Goal: Transaction & Acquisition: Book appointment/travel/reservation

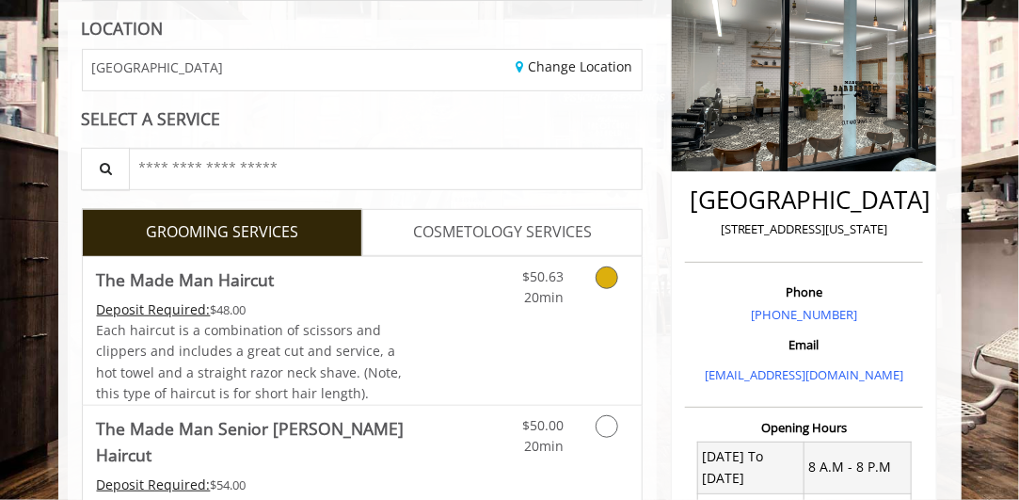
click at [446, 345] on link "Discounted Price" at bounding box center [454, 331] width 93 height 148
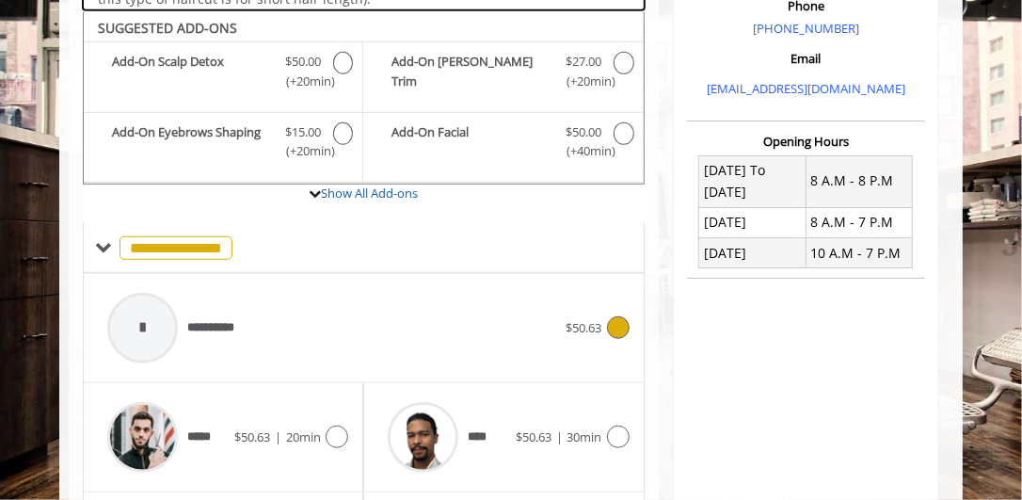
scroll to position [550, 0]
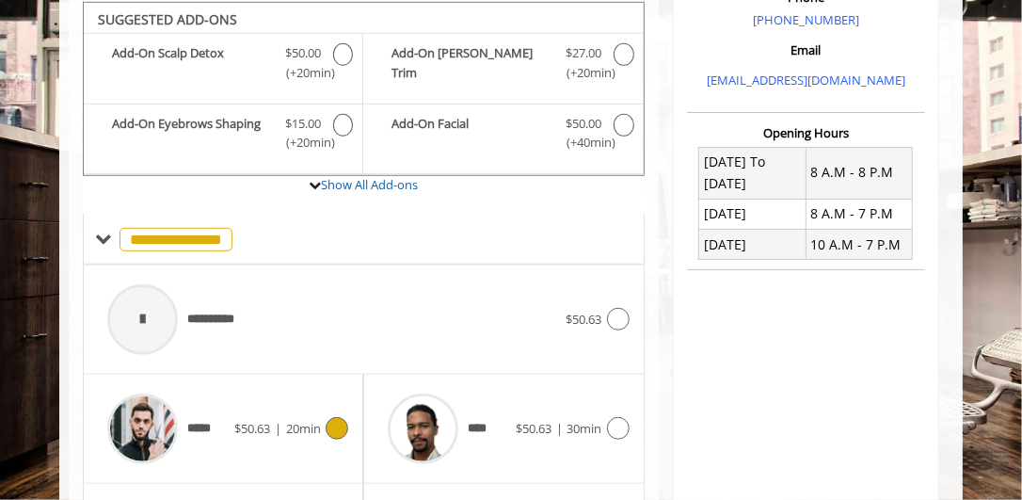
click at [294, 417] on div "$50.63 | 20min" at bounding box center [291, 428] width 114 height 23
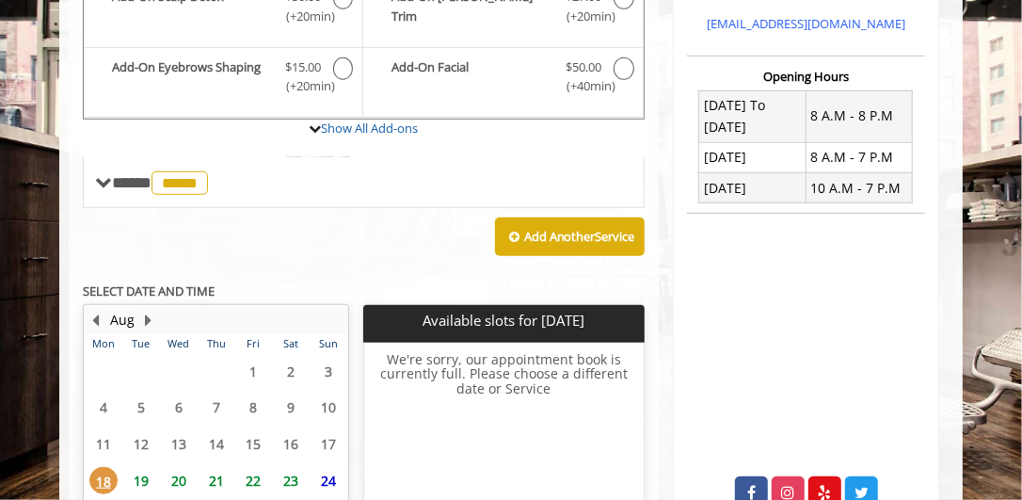
scroll to position [645, 0]
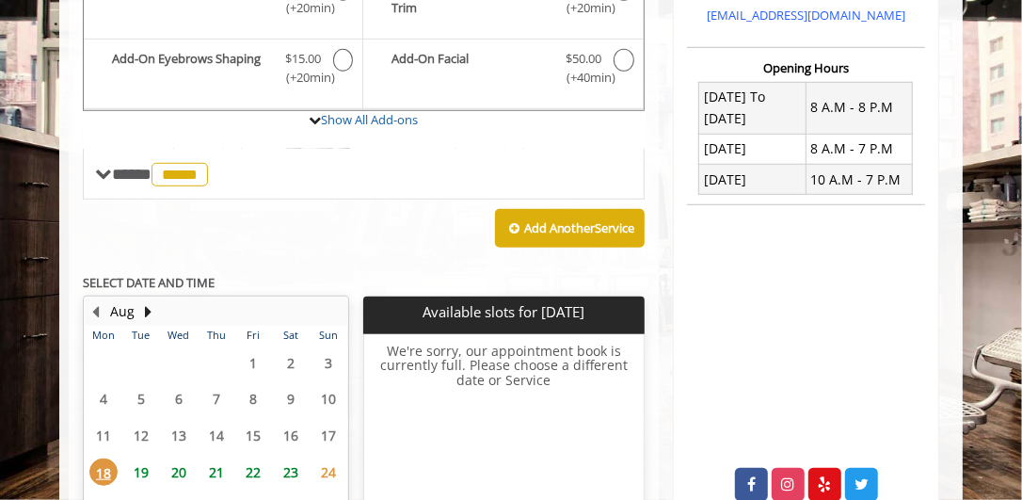
click at [175, 440] on table "Mon Tue Wed Thu Fri Sat Sun 28 29 30 31 1 2 3 4 5 6 7 8 9 10 11 12 13 14 15 16 …" at bounding box center [216, 457] width 263 height 263
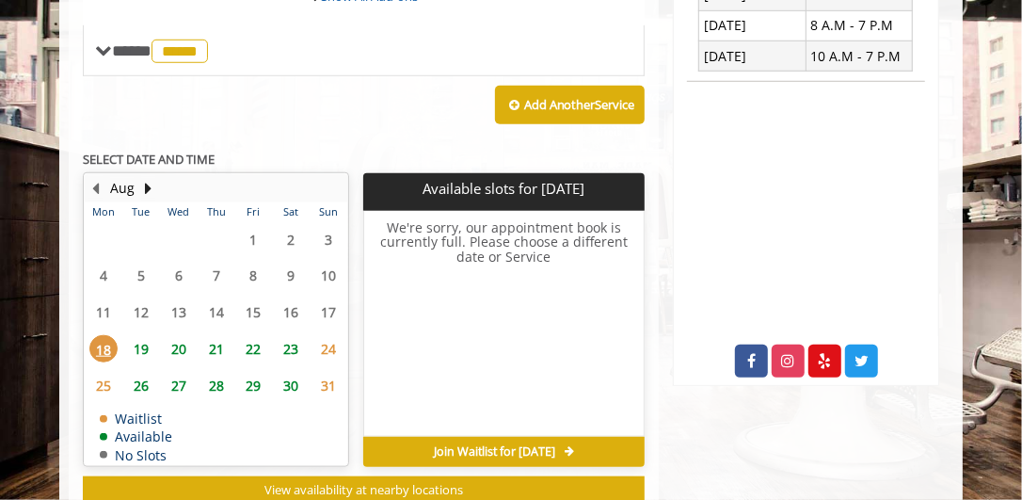
click at [181, 349] on span "20" at bounding box center [179, 348] width 28 height 27
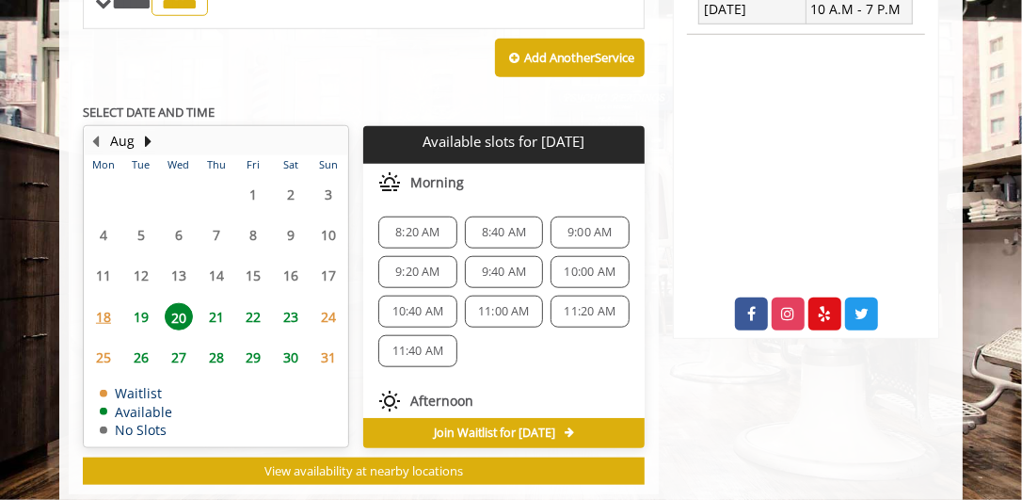
scroll to position [820, 0]
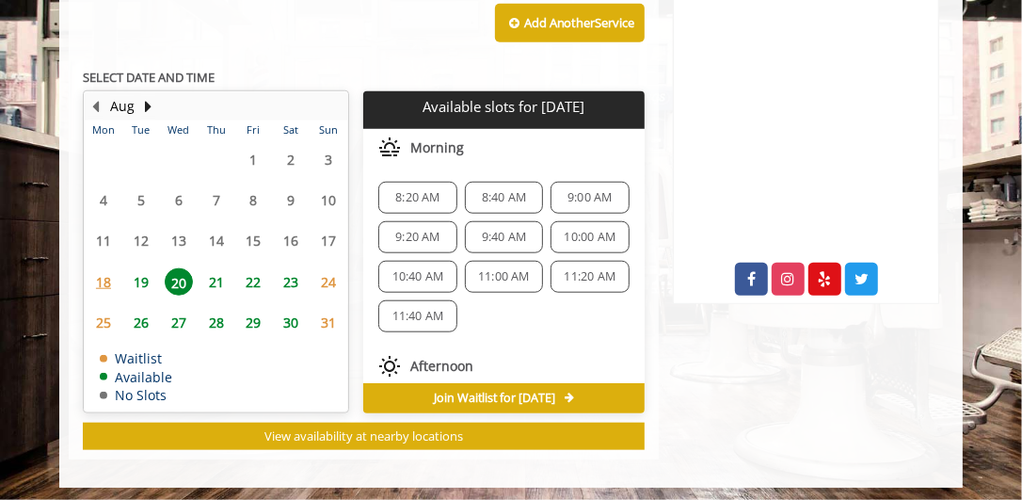
click at [505, 190] on span "8:40 AM" at bounding box center [504, 197] width 44 height 15
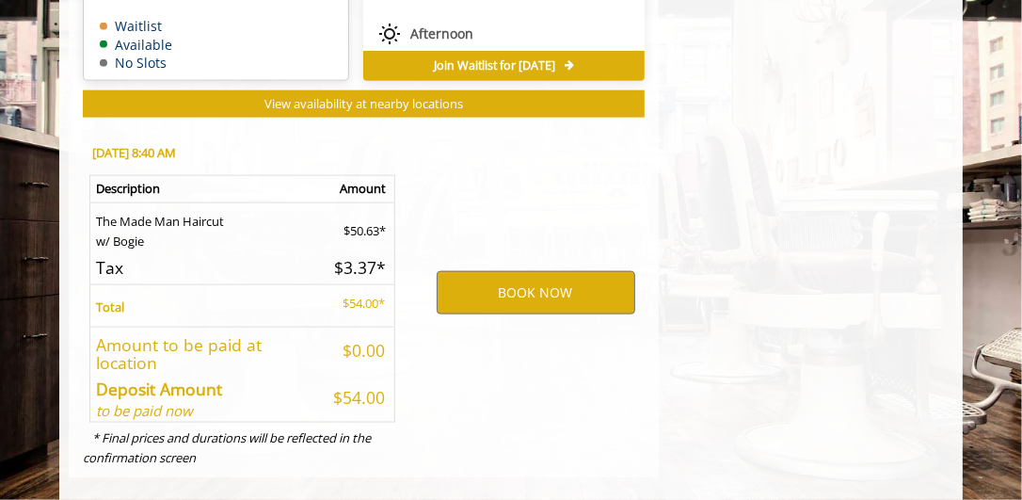
scroll to position [1169, 0]
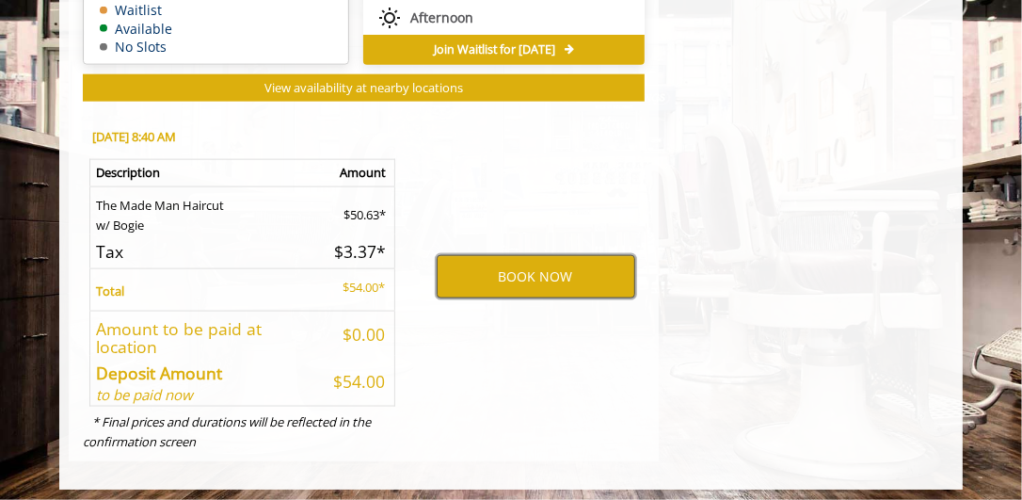
click at [535, 276] on button "BOOK NOW" at bounding box center [536, 276] width 199 height 43
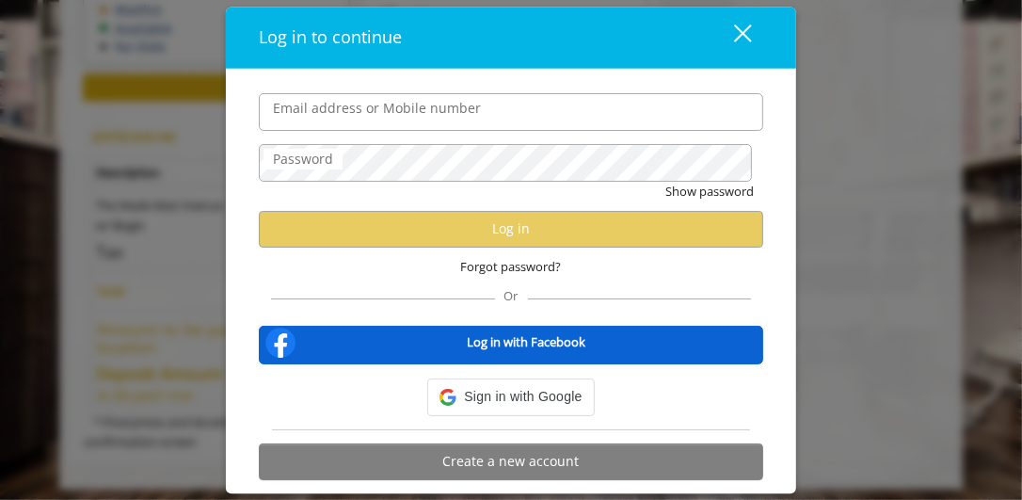
type input "**********"
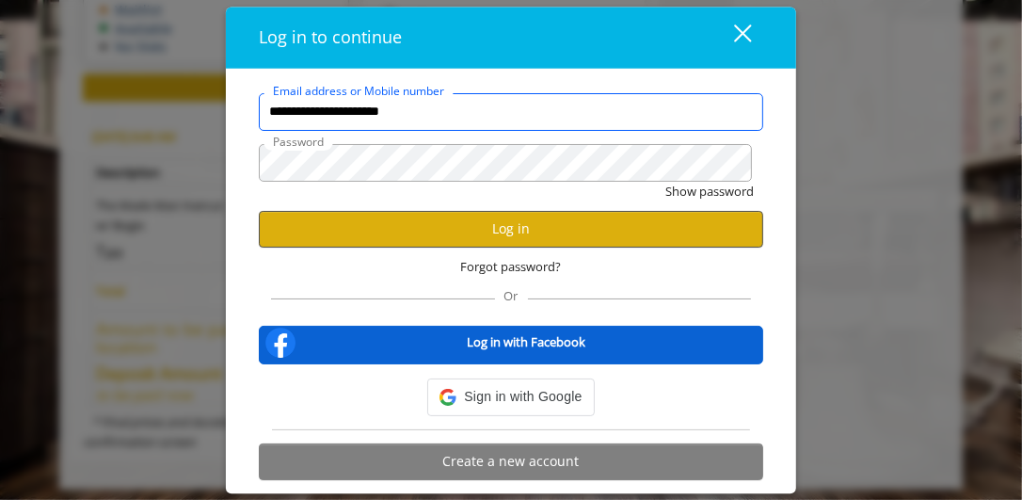
scroll to position [0, 0]
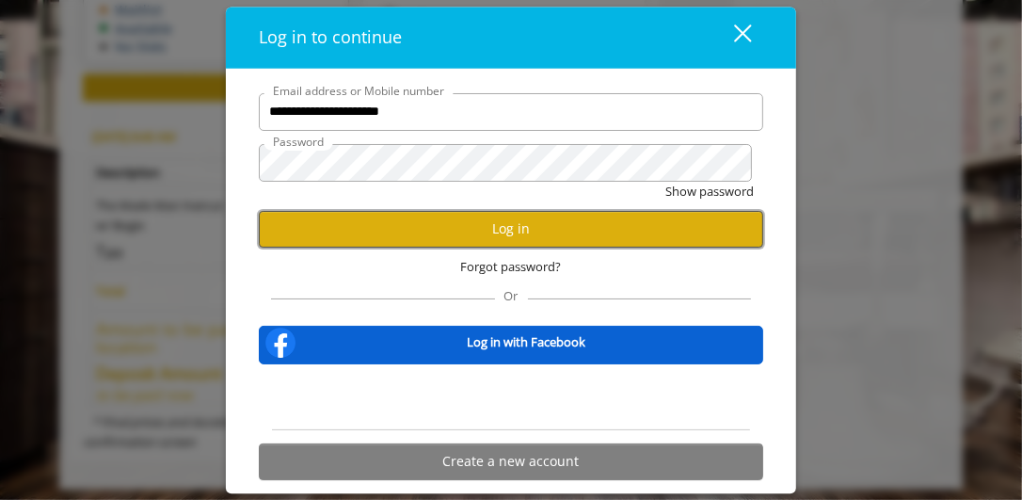
click at [495, 234] on button "Log in" at bounding box center [511, 229] width 504 height 37
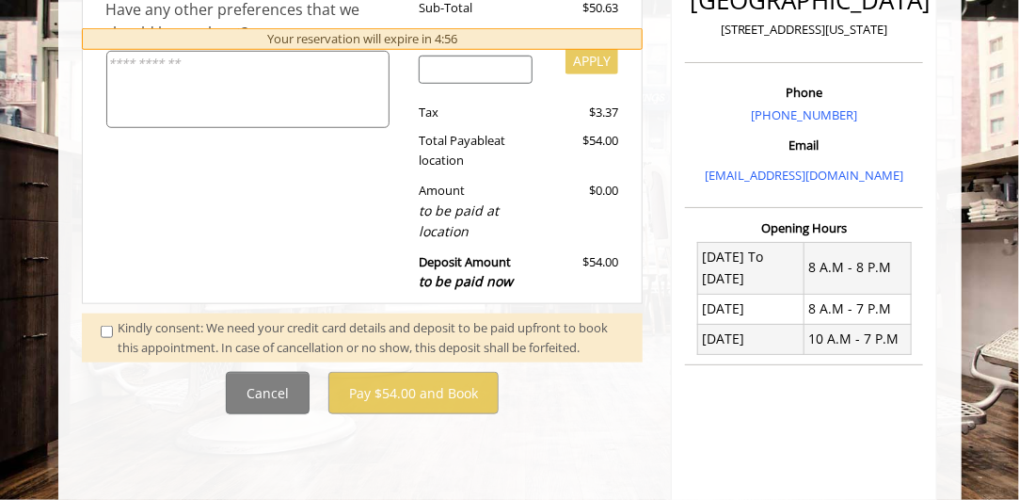
scroll to position [470, 0]
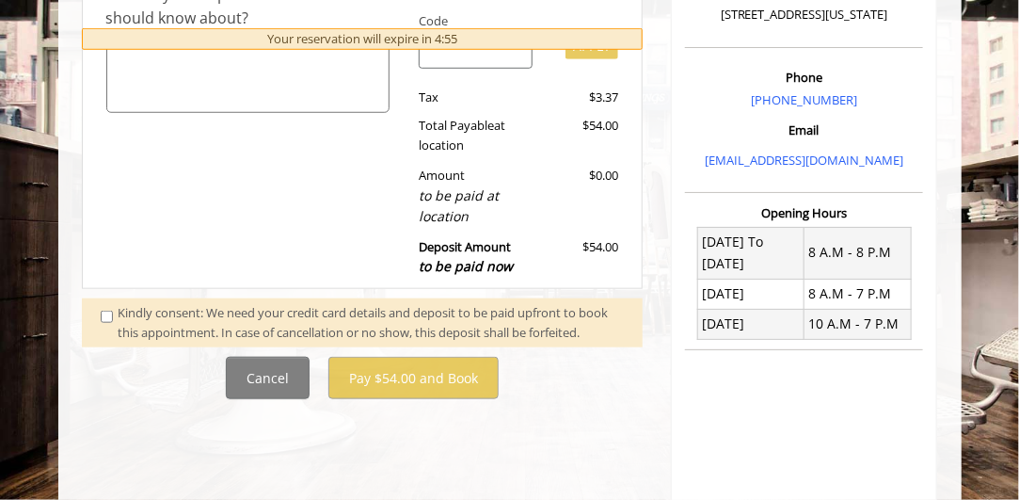
click at [117, 316] on span at bounding box center [110, 323] width 46 height 40
click at [98, 324] on span at bounding box center [110, 323] width 46 height 40
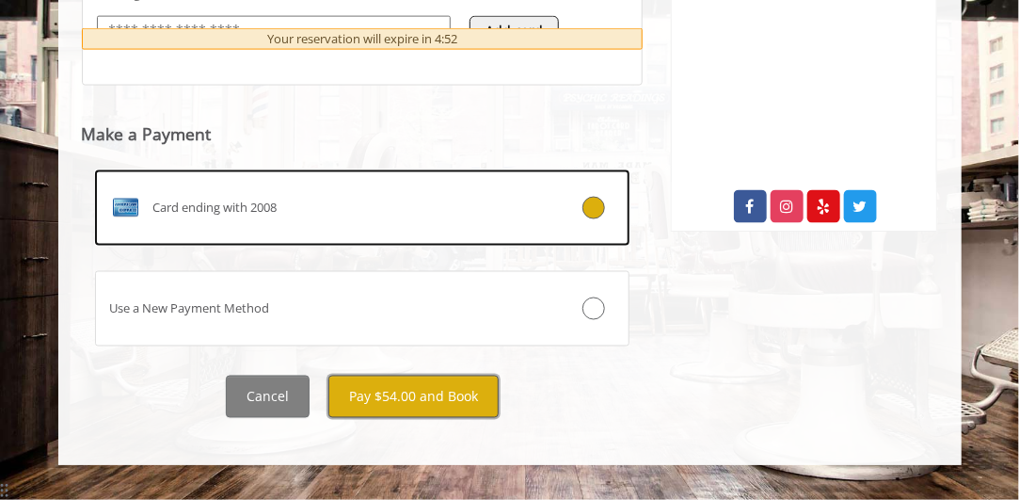
click at [404, 418] on button "Pay $54.00 and Book" at bounding box center [413, 396] width 170 height 42
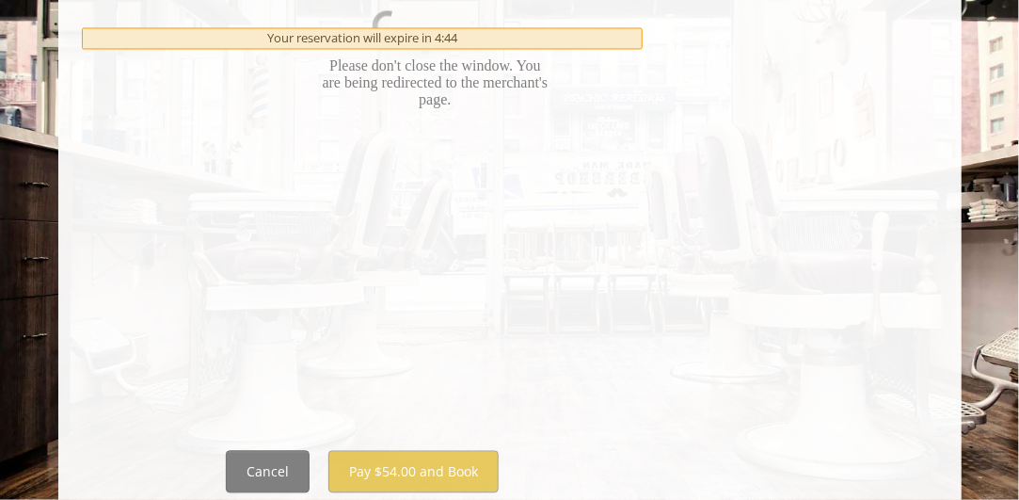
scroll to position [1202, 0]
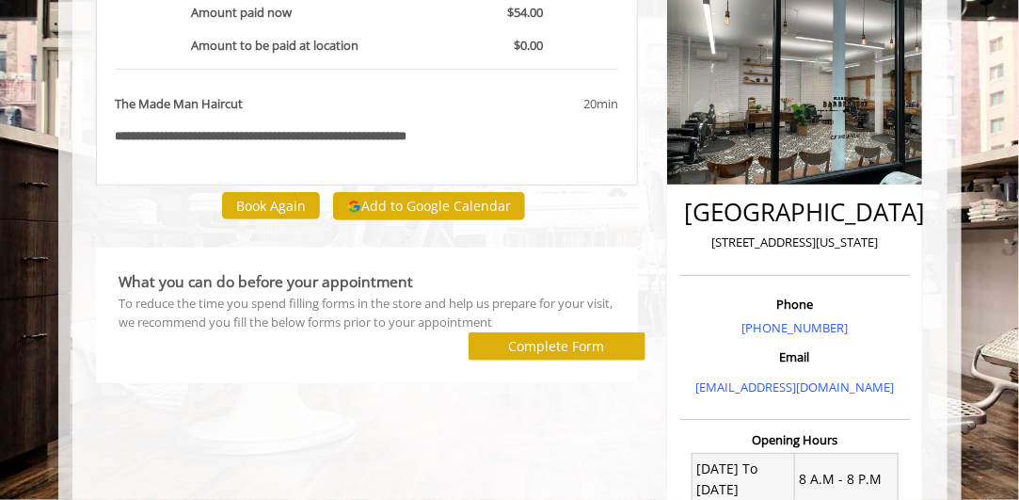
scroll to position [94, 0]
